Goal: Task Accomplishment & Management: Manage account settings

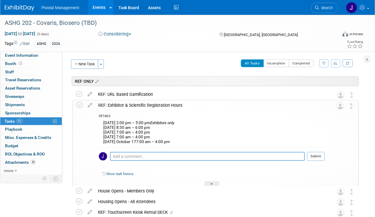
click at [98, 5] on link "Events" at bounding box center [99, 7] width 22 height 15
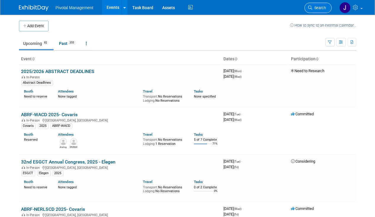
click at [327, 5] on link "Search" at bounding box center [318, 8] width 27 height 10
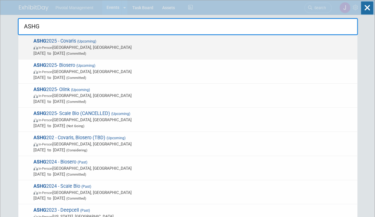
type input "ASHG"
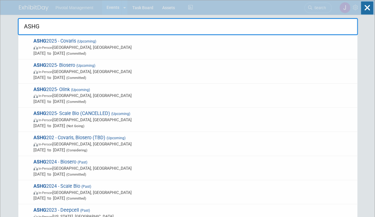
click at [165, 50] on span "Oct 15, 2025 to Oct 17, 2025 (Committed)" at bounding box center [193, 53] width 321 height 6
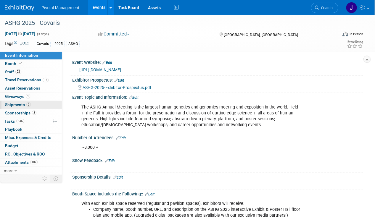
click at [24, 104] on span "Shipments 3" at bounding box center [18, 104] width 26 height 5
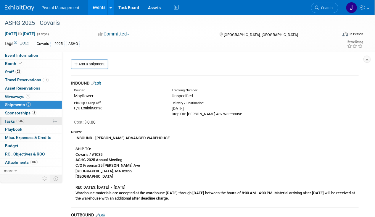
click at [27, 120] on link "83% Tasks 83%" at bounding box center [31, 122] width 62 height 8
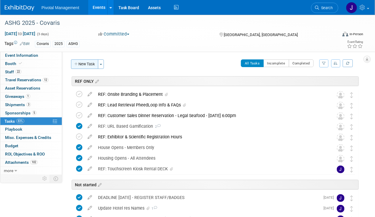
click at [93, 64] on button "New Task" at bounding box center [84, 63] width 27 height 9
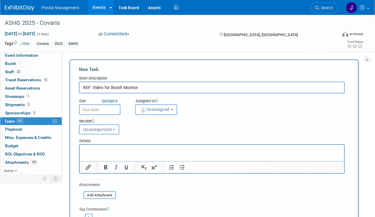
type input "REF: Video for Booth Monitor"
click at [120, 123] on div "Section" at bounding box center [200, 122] width 243 height 6
click at [118, 126] on button "Uncategorized" at bounding box center [99, 130] width 40 height 10
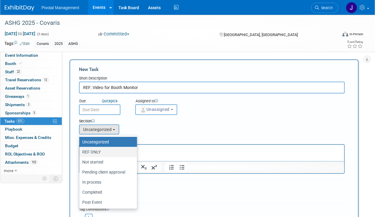
click at [109, 152] on label "REF ONLY" at bounding box center [106, 152] width 49 height 8
click at [80, 152] on input "REF ONLY" at bounding box center [78, 152] width 4 height 4
select select "11273127"
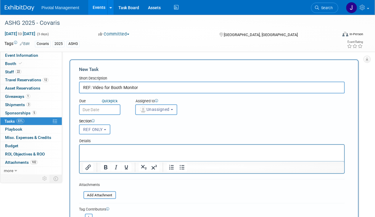
scroll to position [30, 0]
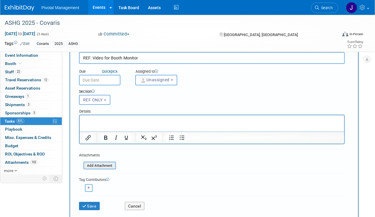
click at [104, 163] on input "file" at bounding box center [80, 166] width 70 height 7
type input "C:\fakepath\Booth Video for ASHG 1_Submitted by Covaris_10.07.25.pptx"
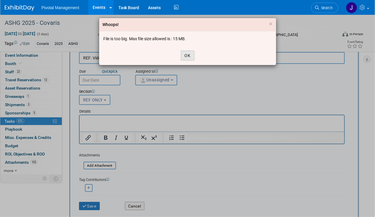
click at [191, 55] on button "OK" at bounding box center [188, 56] width 14 height 10
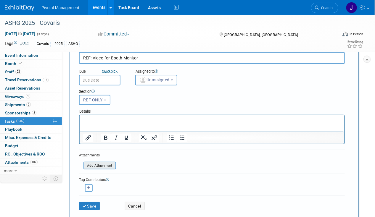
click at [91, 163] on input "file" at bounding box center [80, 166] width 70 height 7
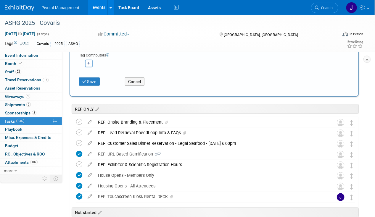
scroll to position [118, 0]
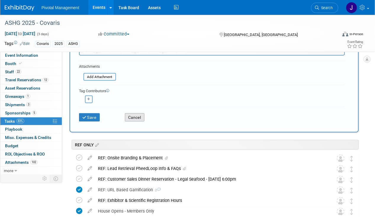
click at [139, 117] on button "Cancel" at bounding box center [135, 117] width 20 height 8
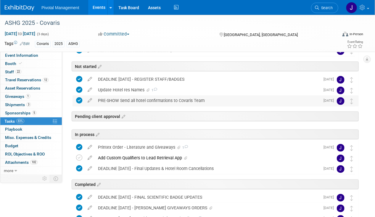
scroll to position [0, 0]
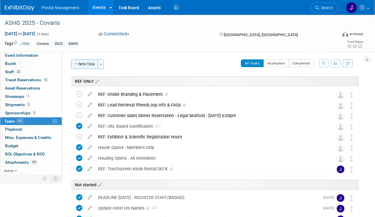
click at [84, 61] on button "New Task" at bounding box center [84, 63] width 27 height 9
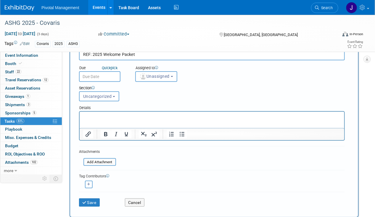
scroll to position [59, 0]
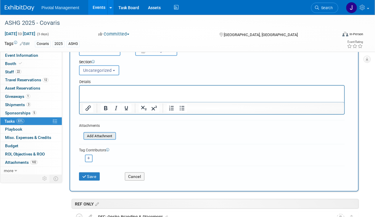
type input "REF: 2025 Welcome Packet"
click at [103, 136] on input "file" at bounding box center [80, 136] width 70 height 7
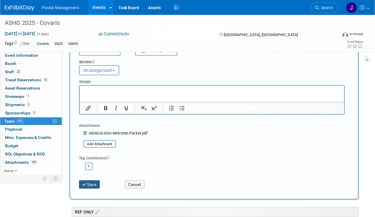
click at [91, 185] on button "Save" at bounding box center [89, 185] width 21 height 8
